Goal: Information Seeking & Learning: Compare options

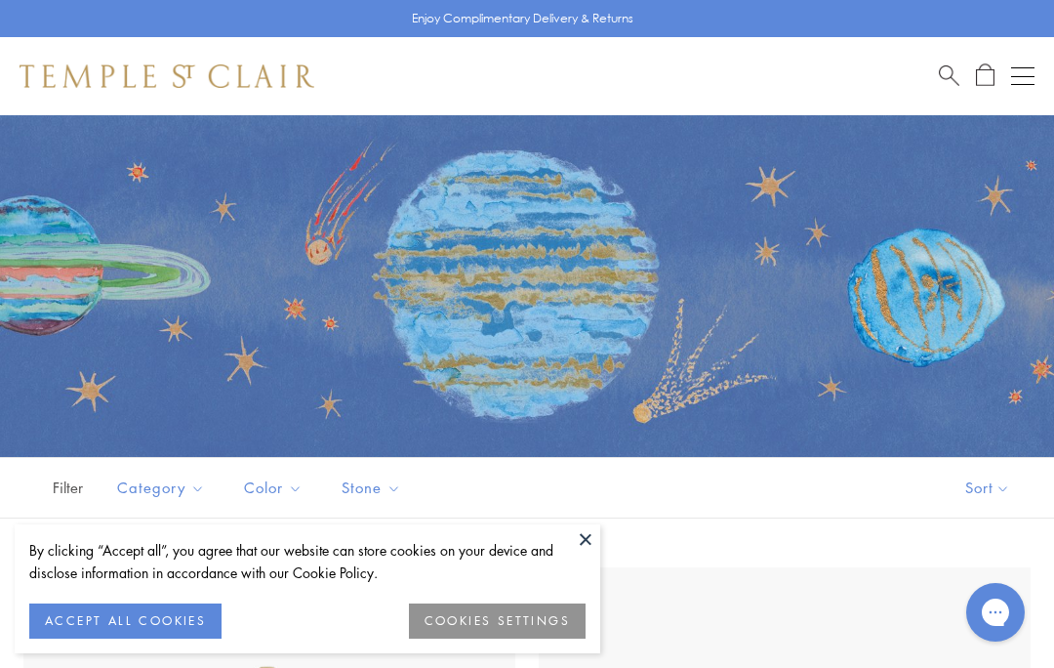
click at [594, 549] on button at bounding box center [585, 538] width 29 height 29
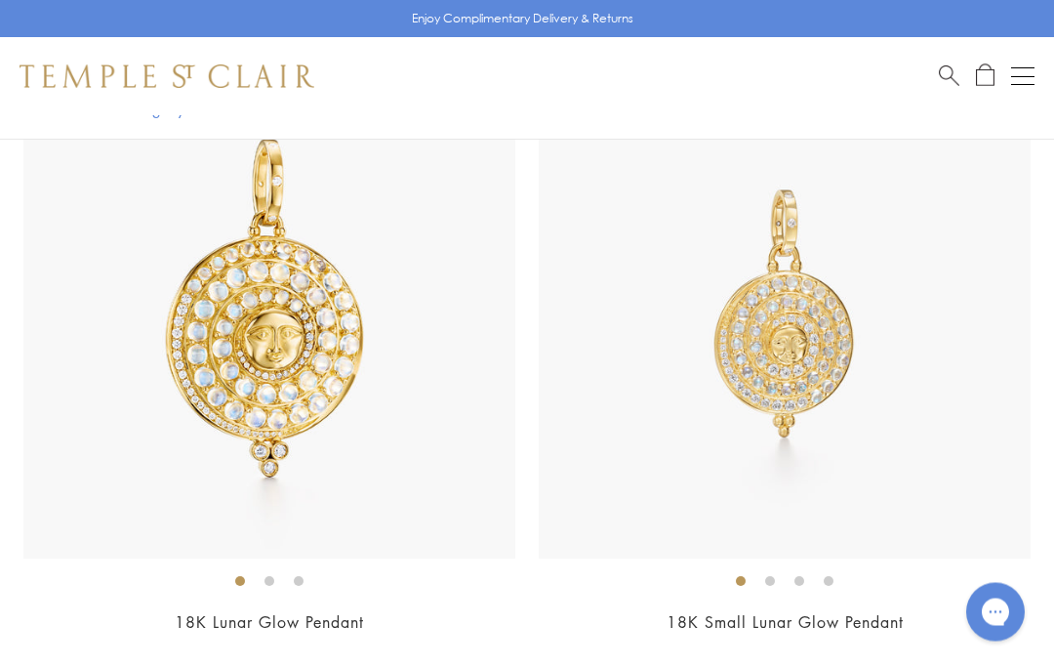
scroll to position [1143, 0]
click at [195, 604] on div "18K Lunar Glow Pendant $19,500" at bounding box center [269, 364] width 492 height 594
click at [788, 623] on link "18K Small Lunar Glow Pendant" at bounding box center [785, 622] width 237 height 21
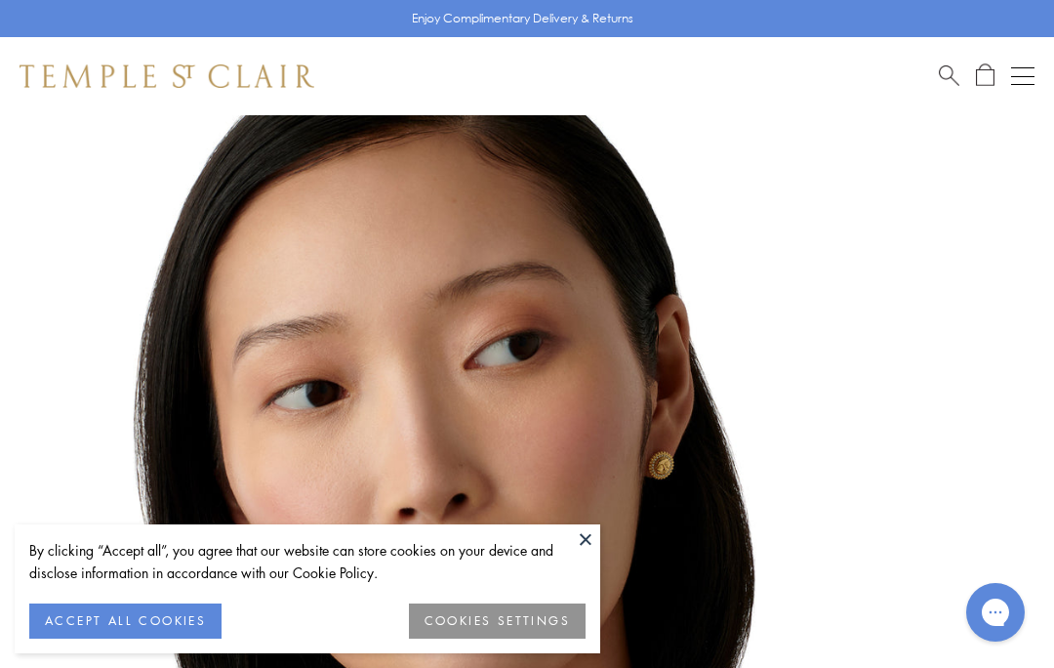
click at [1019, 83] on button "Open navigation" at bounding box center [1022, 75] width 23 height 23
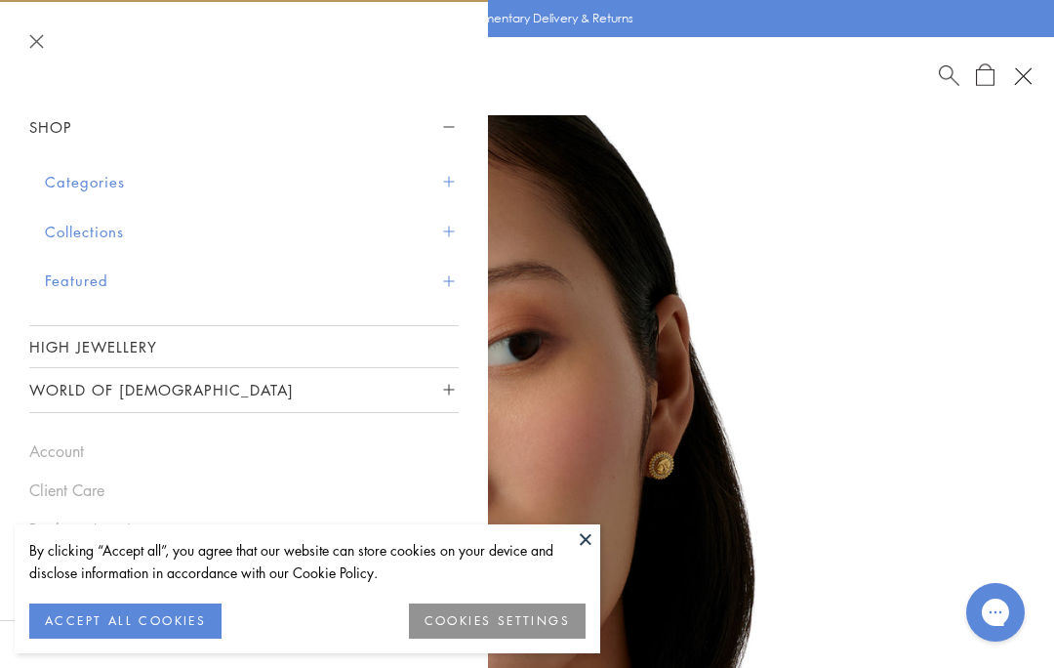
click at [590, 542] on button at bounding box center [585, 538] width 29 height 29
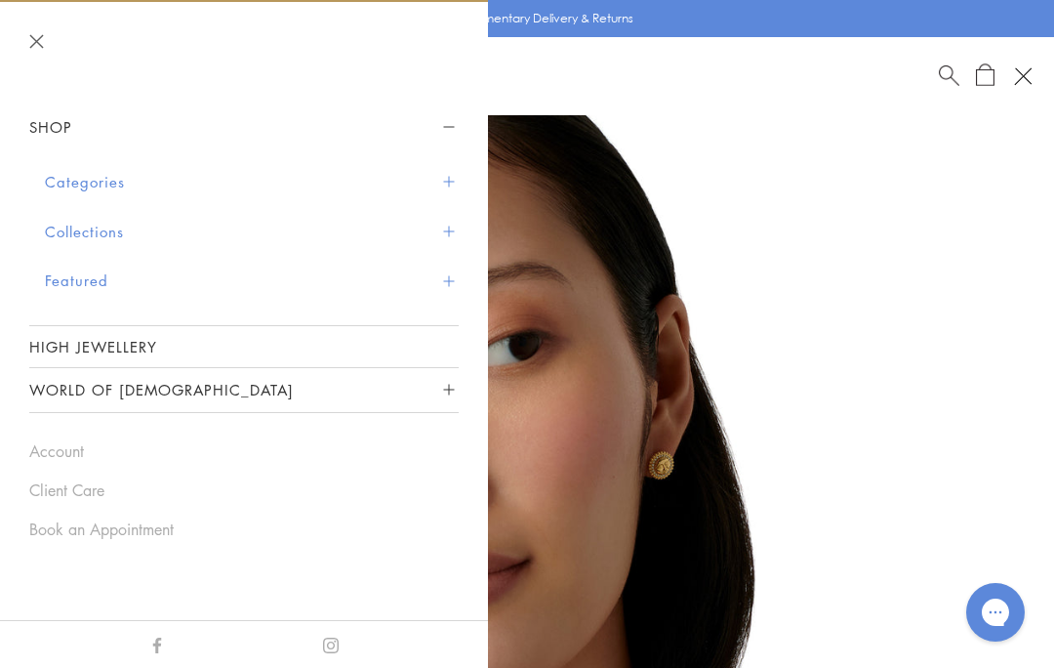
click at [74, 195] on button "Categories" at bounding box center [252, 182] width 414 height 50
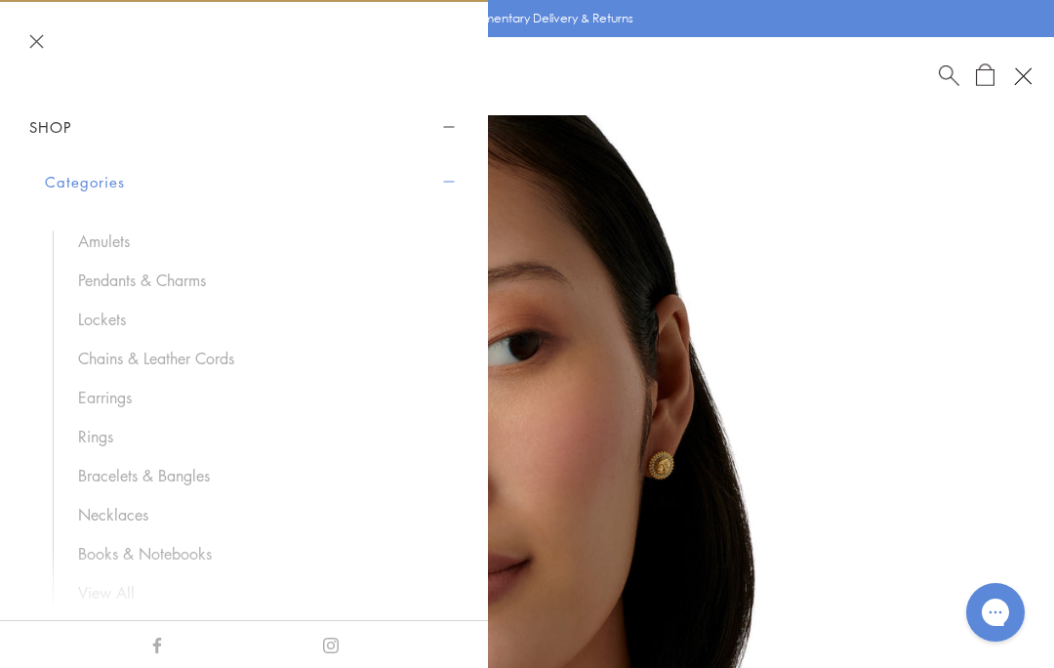
click at [89, 439] on link "Rings" at bounding box center [258, 436] width 361 height 21
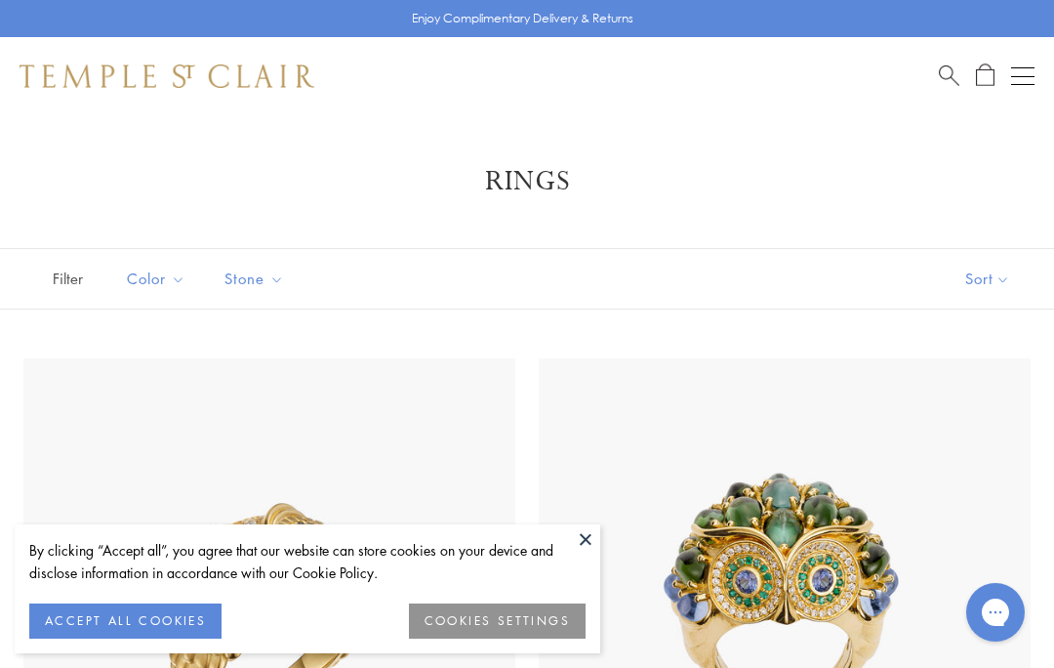
click at [551, 622] on button "COOKIES SETTINGS" at bounding box center [497, 620] width 177 height 35
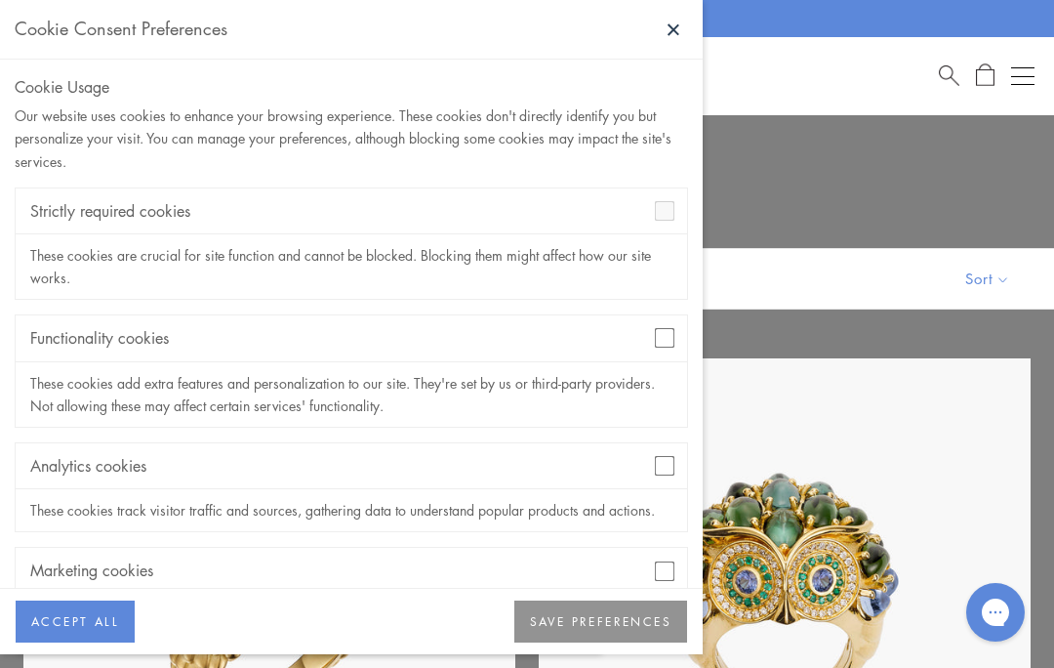
click at [968, 441] on img at bounding box center [785, 604] width 492 height 492
click at [74, 636] on button "ACCEPT ALL" at bounding box center [75, 621] width 119 height 43
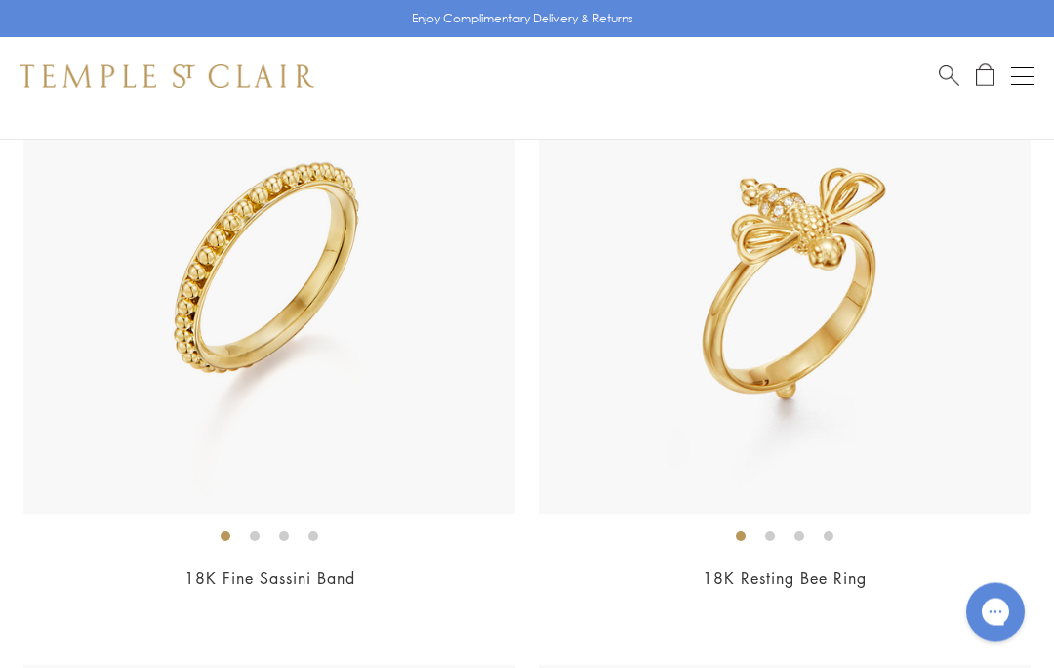
scroll to position [4812, 0]
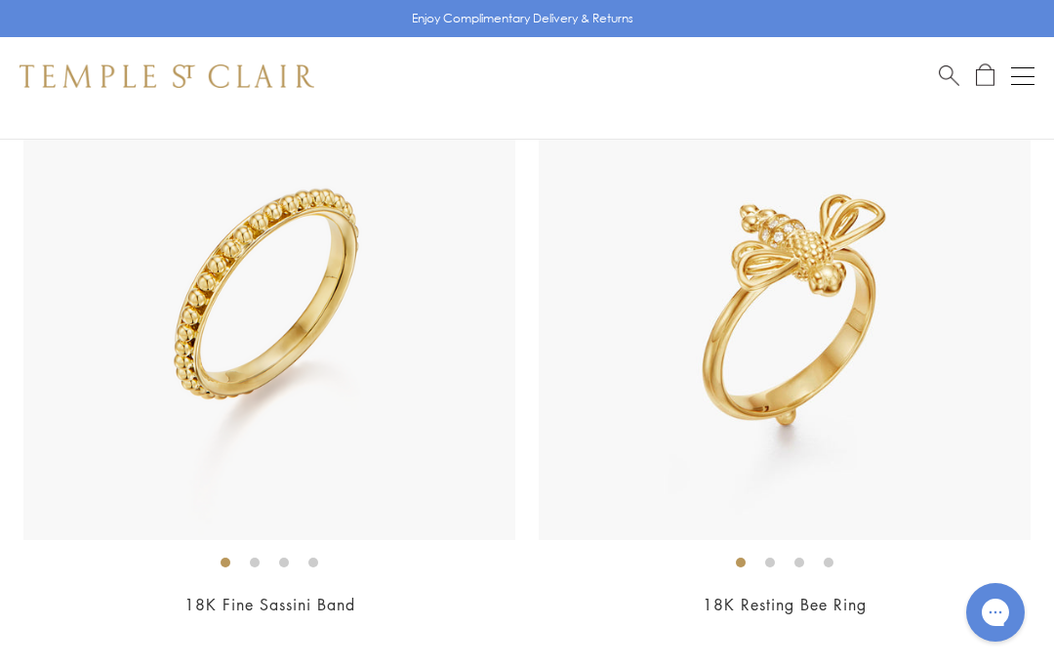
click at [45, 520] on img at bounding box center [269, 294] width 492 height 492
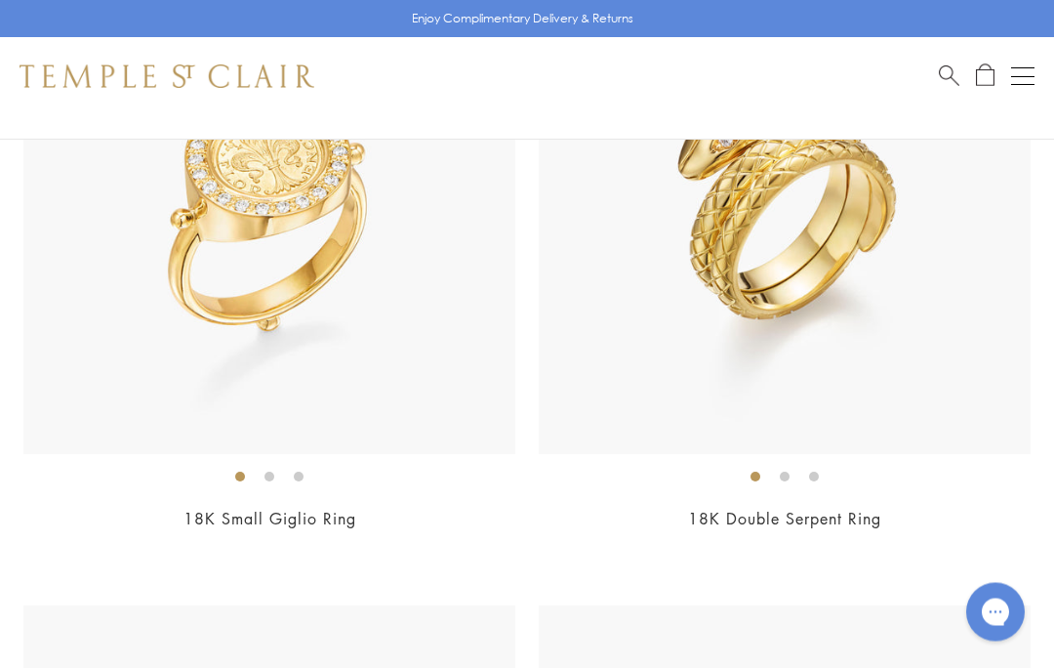
scroll to position [9400, 0]
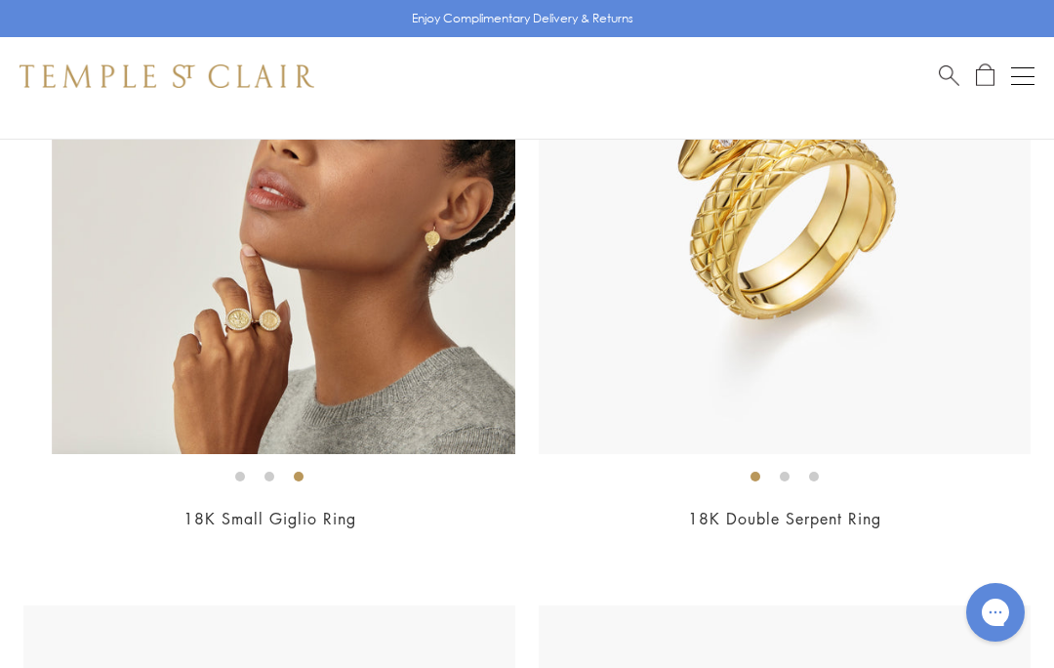
click at [271, 368] on img at bounding box center [298, 208] width 492 height 492
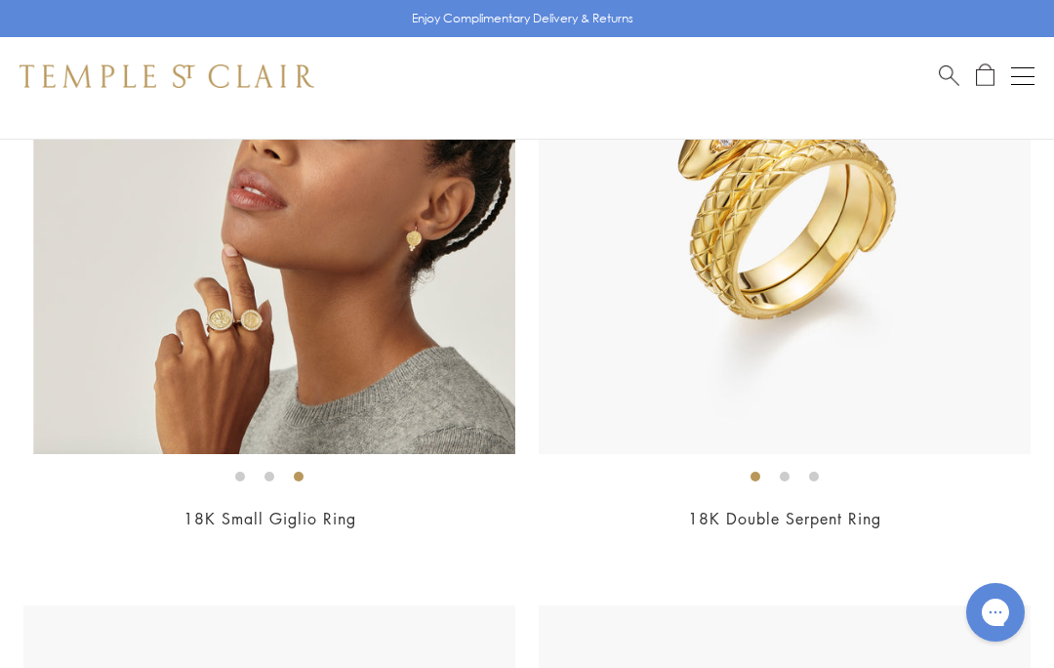
click at [258, 275] on img at bounding box center [279, 208] width 492 height 492
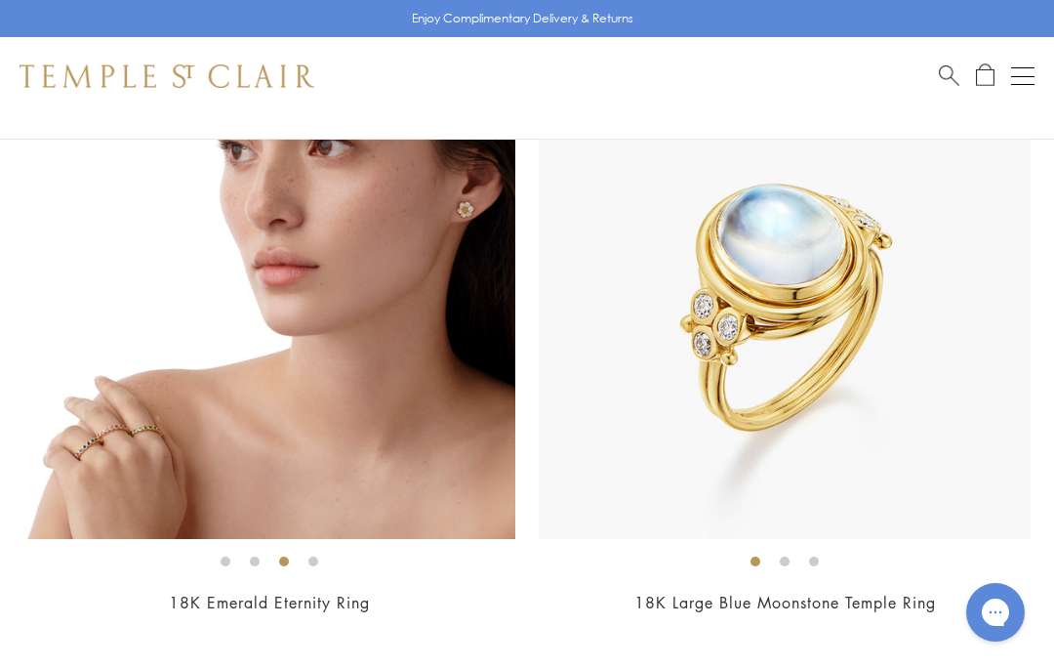
scroll to position [11875, 0]
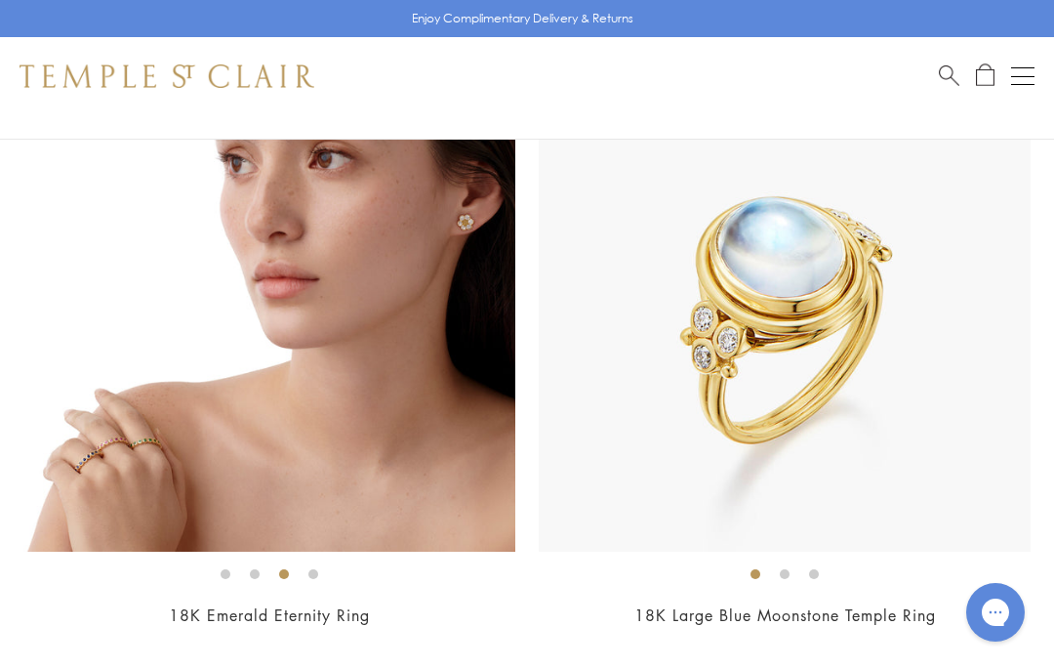
click at [857, 363] on img at bounding box center [785, 306] width 492 height 492
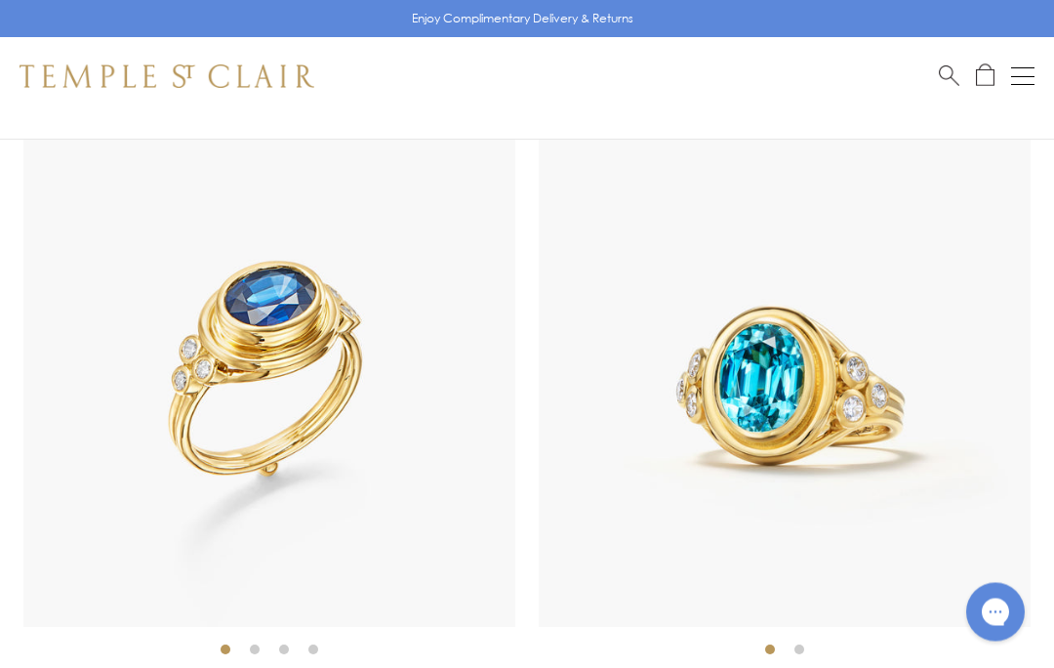
scroll to position [14372, 0]
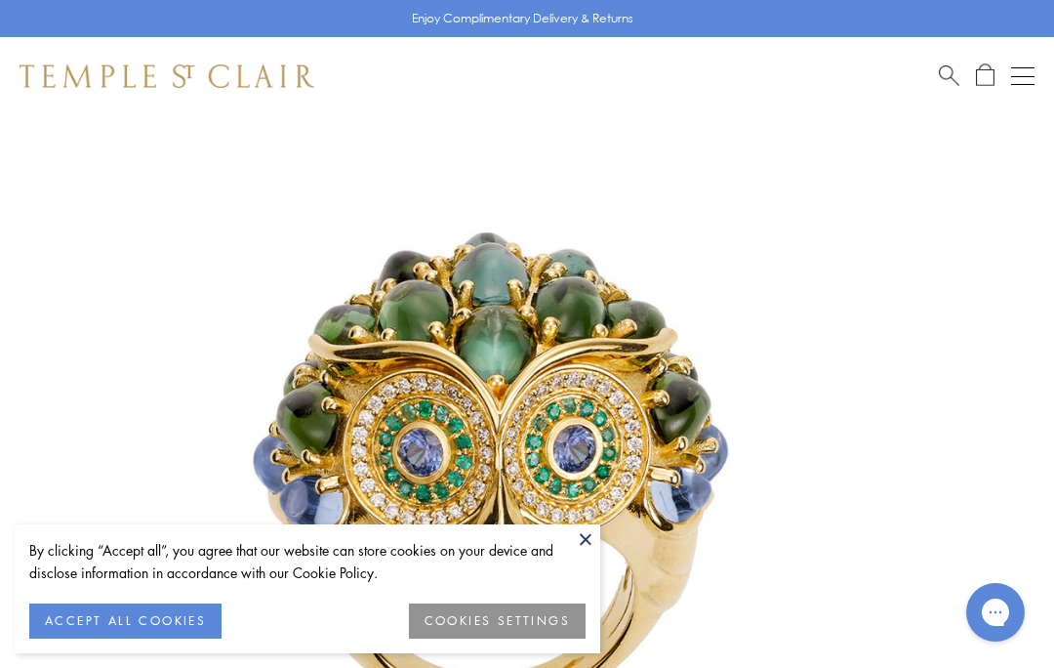
click at [99, 621] on button "ACCEPT ALL COOKIES" at bounding box center [125, 620] width 192 height 35
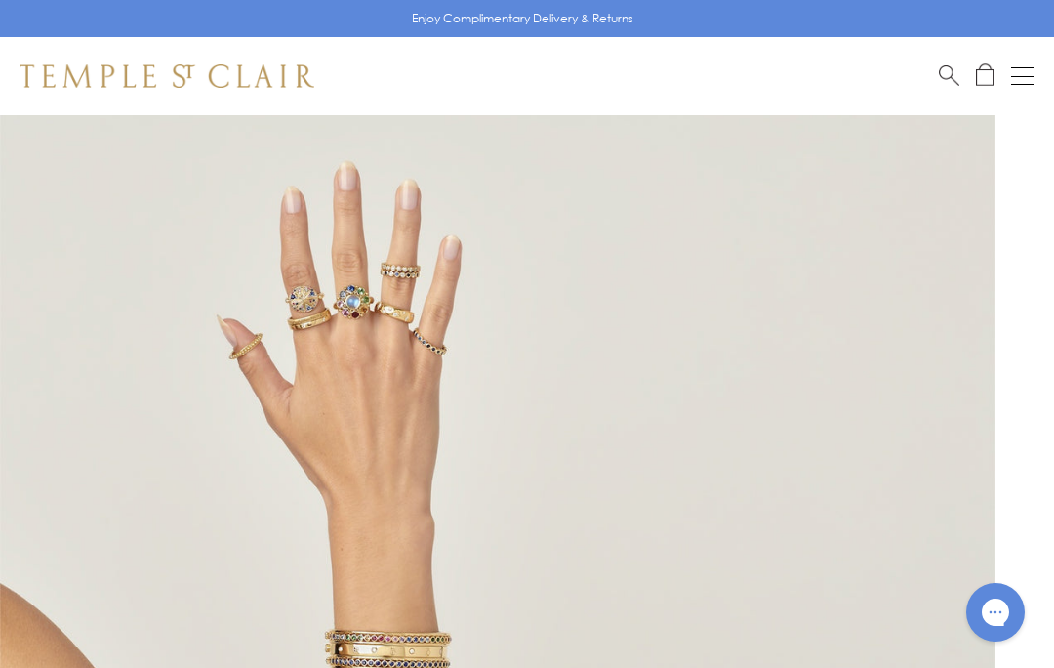
scroll to position [16, 0]
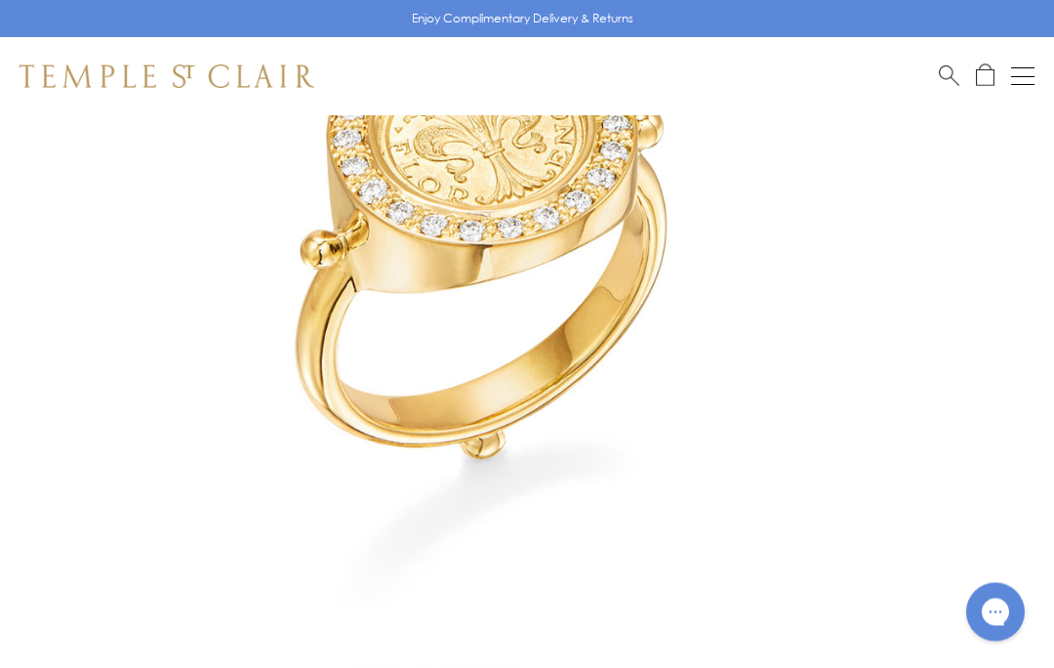
scroll to position [365, 0]
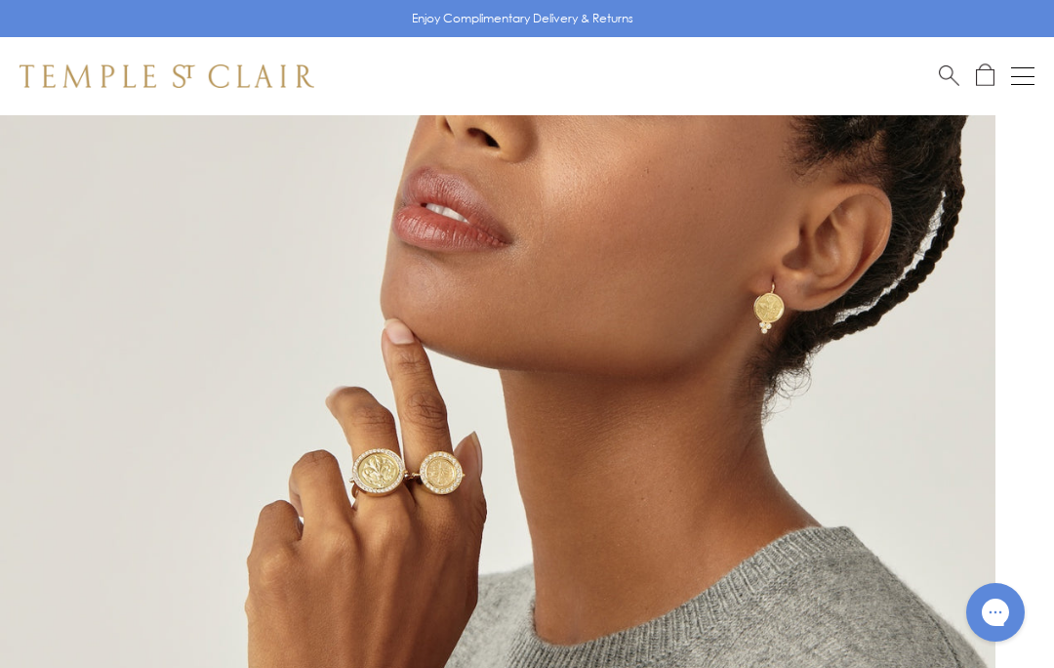
click at [246, 510] on img at bounding box center [498, 246] width 996 height 993
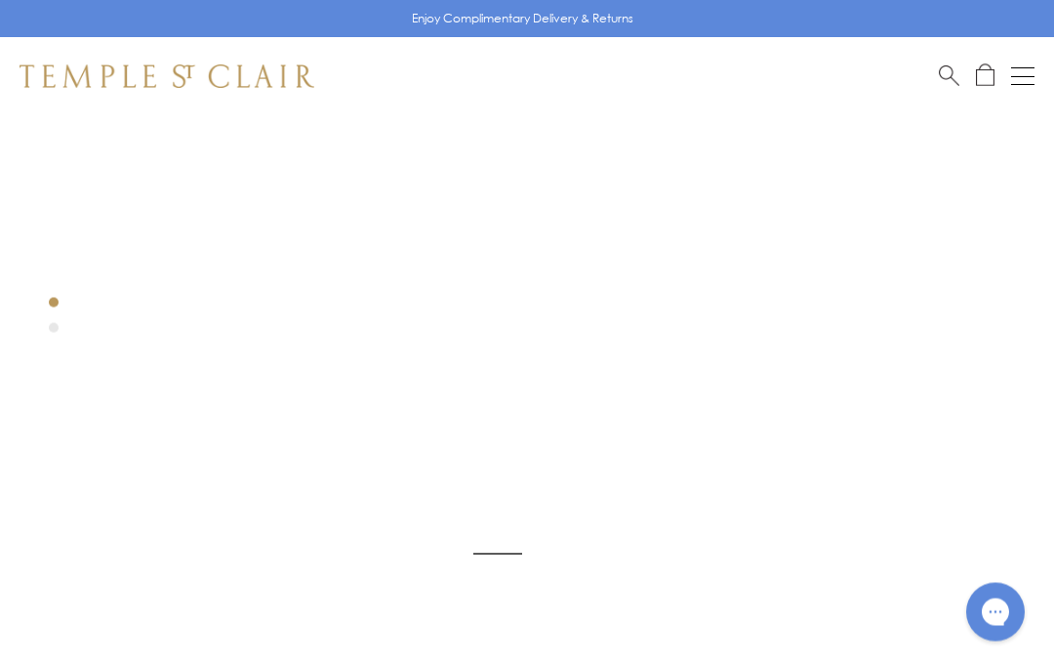
scroll to position [115, 0]
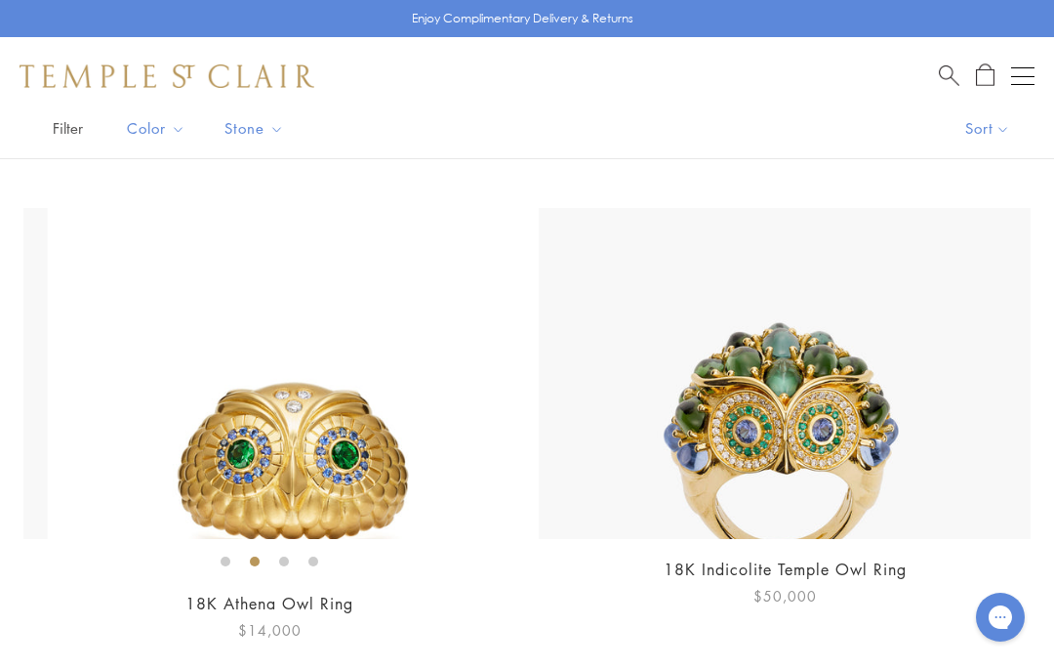
scroll to position [481, 0]
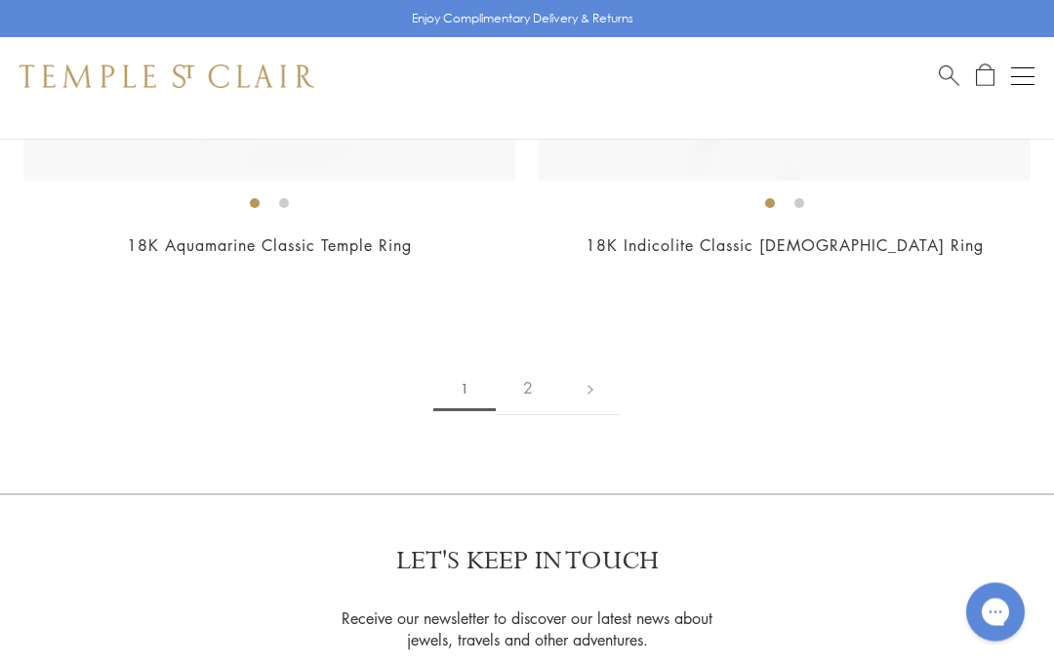
scroll to position [15463, 0]
click at [542, 359] on link "2" at bounding box center [528, 386] width 64 height 54
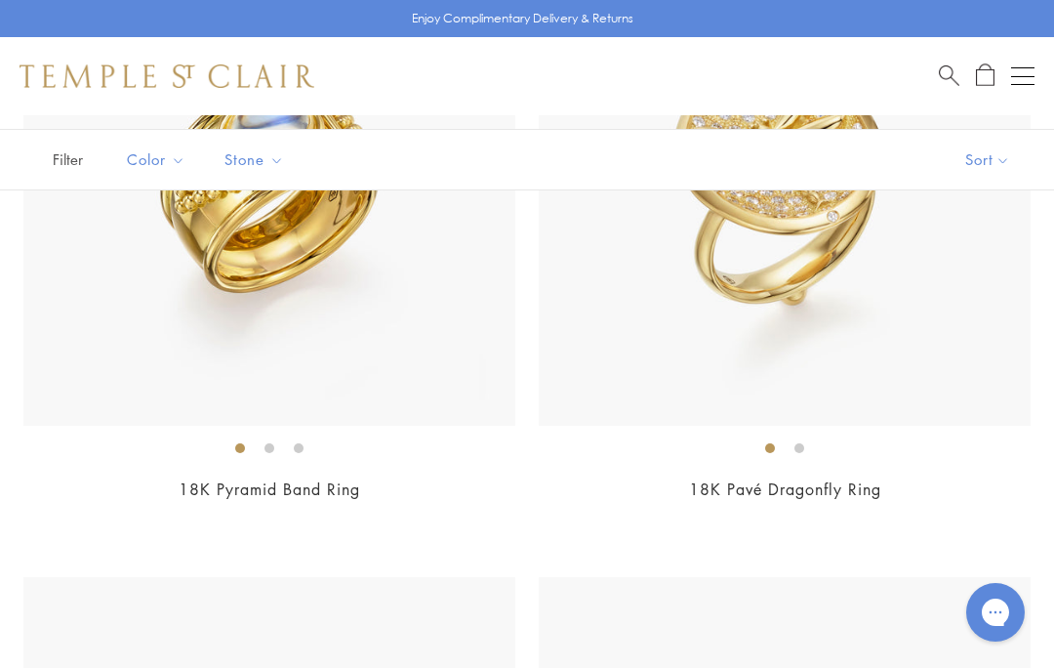
scroll to position [1077, 0]
